Goal: Transaction & Acquisition: Obtain resource

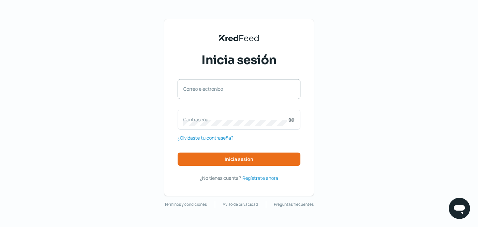
click at [269, 86] on label "Correo electrónico" at bounding box center [235, 89] width 105 height 6
click at [269, 89] on input "Correo electrónico" at bounding box center [239, 92] width 112 height 6
click at [258, 96] on div "Correo electrónico" at bounding box center [239, 89] width 123 height 20
type input "s"
type input "[EMAIL_ADDRESS][DOMAIN_NAME]"
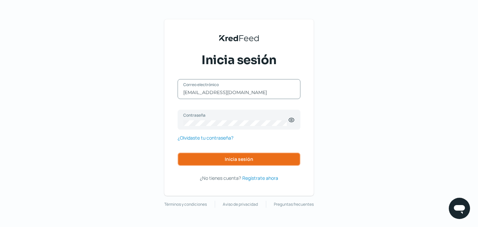
click at [241, 159] on span "Inicia sesión" at bounding box center [239, 159] width 29 height 5
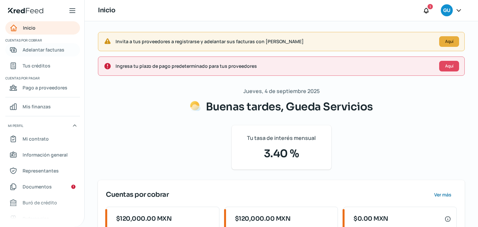
click at [49, 48] on span "Adelantar facturas" at bounding box center [44, 50] width 42 height 8
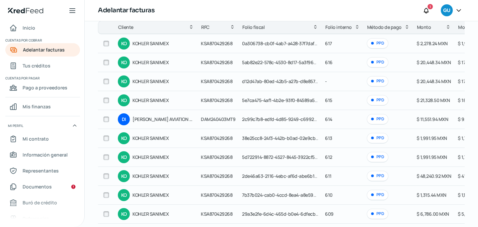
scroll to position [109, 0]
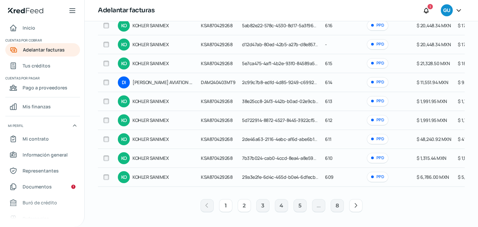
click at [241, 209] on button "2" at bounding box center [244, 205] width 13 height 13
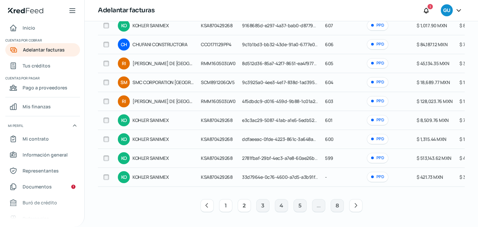
click at [226, 204] on button "1" at bounding box center [225, 205] width 13 height 13
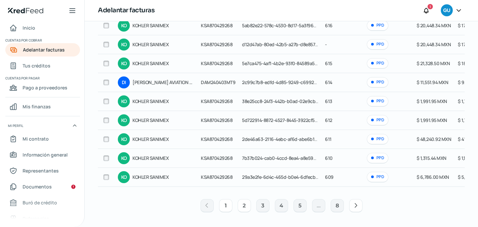
click at [244, 208] on button "2" at bounding box center [244, 205] width 13 height 13
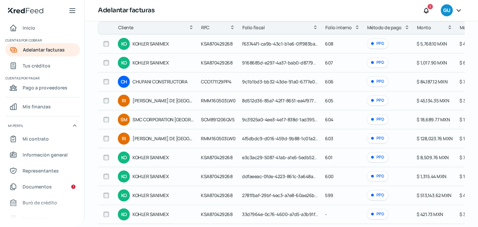
scroll to position [68, 0]
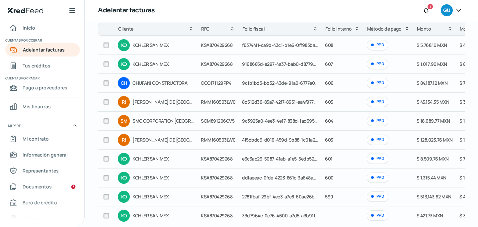
click at [109, 197] on input "checkbox" at bounding box center [106, 197] width 6 height 6
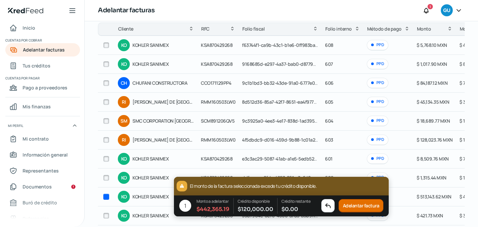
checkbox input "false"
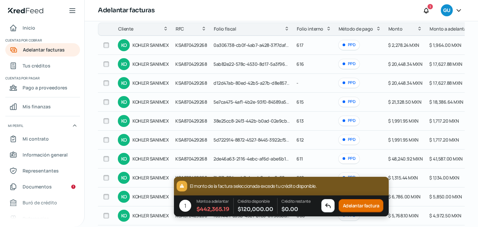
click at [369, 205] on button "Adelantar factura" at bounding box center [361, 205] width 45 height 13
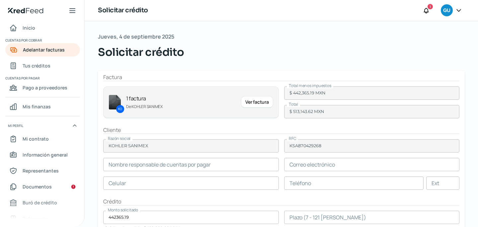
type input "[PERSON_NAME]"
type input "[EMAIL_ADDRESS][PERSON_NAME][PERSON_NAME][DOMAIN_NAME]"
type input "81 - 8133 - 0300"
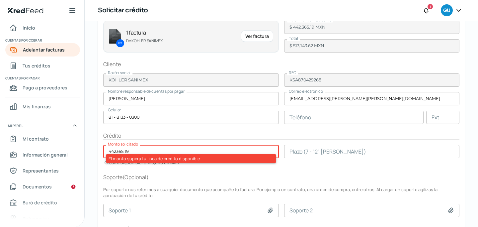
scroll to position [68, 0]
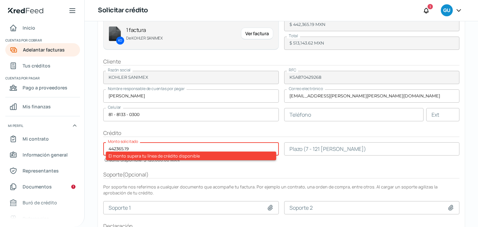
click at [117, 179] on form "Factura KO 1 factura [PERSON_NAME] SANIMEX Ver factura Total menos impuestos $ …" at bounding box center [281, 133] width 367 height 262
click at [144, 171] on span "( Opcional )" at bounding box center [136, 174] width 26 height 7
click at [160, 171] on div "Soporte ( Opcional )" at bounding box center [281, 175] width 357 height 8
click at [138, 144] on input "442365.19" at bounding box center [191, 148] width 176 height 13
drag, startPoint x: 136, startPoint y: 148, endPoint x: 89, endPoint y: 148, distance: 46.5
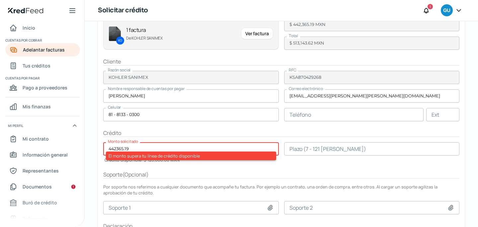
click at [89, 148] on div "Jueves, 4 de septiembre 2025 Solicitar crédito Factura KO 1 factura [PERSON_NAM…" at bounding box center [282, 114] width 394 height 322
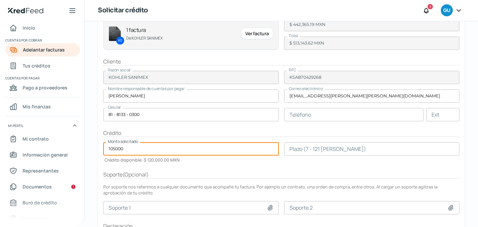
type input "105000"
click at [146, 168] on form "Factura KO 1 factura [PERSON_NAME] SANIMEX Ver factura Total menos impuestos $ …" at bounding box center [281, 133] width 367 height 262
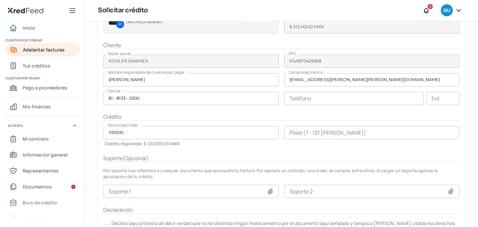
scroll to position [87, 0]
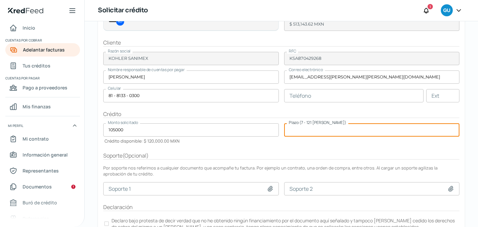
click at [300, 136] on input "number" at bounding box center [372, 129] width 176 height 13
type input "30"
click at [262, 157] on div "Soporte ( Opcional )" at bounding box center [281, 156] width 357 height 8
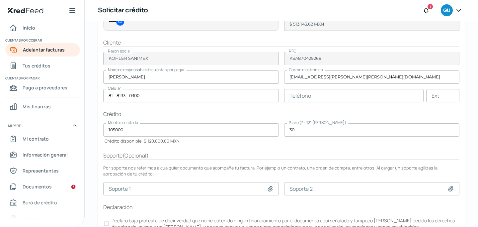
scroll to position [115, 0]
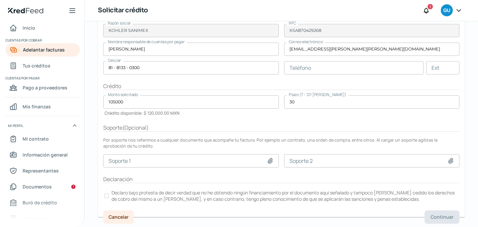
click at [113, 188] on label "Declaro bajo protesta de decir verdad que no he obtenido ningún financiamiento …" at bounding box center [281, 195] width 357 height 15
click at [440, 220] on button "Continuar" at bounding box center [442, 216] width 35 height 13
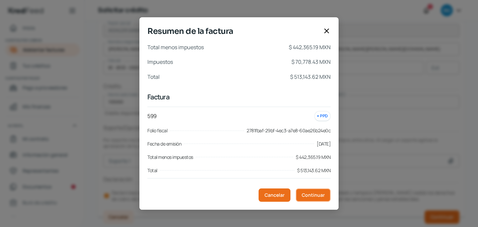
click at [310, 195] on span "Continuar" at bounding box center [313, 195] width 23 height 5
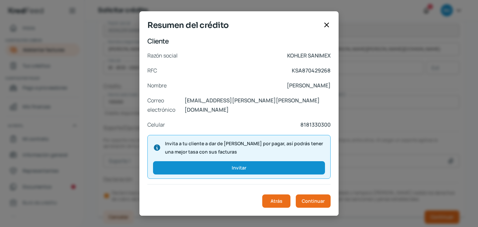
scroll to position [130, 0]
